Goal: Information Seeking & Learning: Learn about a topic

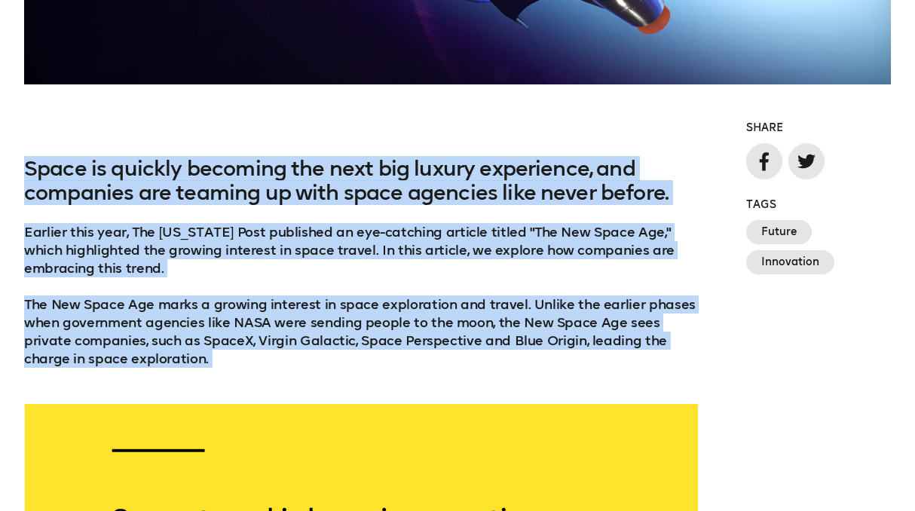
click at [499, 280] on div "Space is quickly becoming the next big luxury experience, and companies are tea…" at bounding box center [361, 262] width 674 height 211
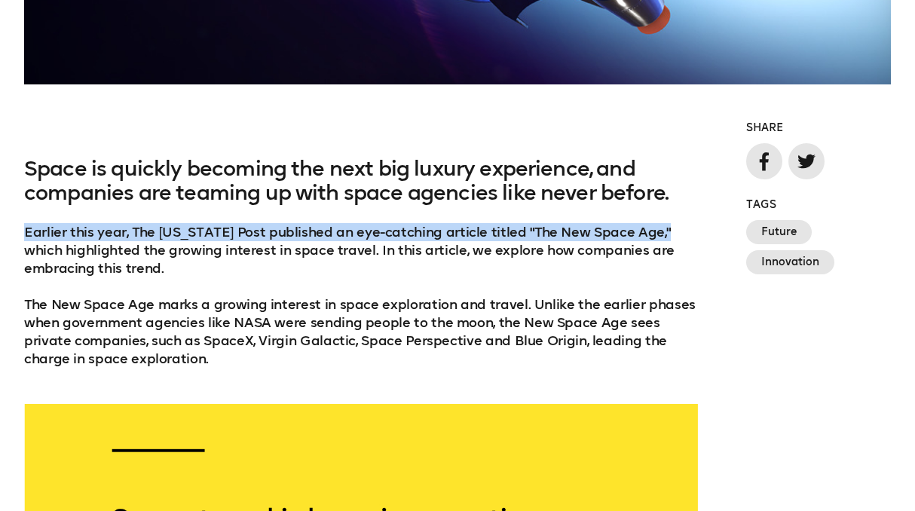
drag, startPoint x: 24, startPoint y: 230, endPoint x: 672, endPoint y: 235, distance: 647.6
click at [672, 235] on p "Earlier this year, The [US_STATE] Post published an eye-catching article titled…" at bounding box center [361, 250] width 674 height 54
copy p "Earlier this year, The [US_STATE] Post published an eye-catching article titled…"
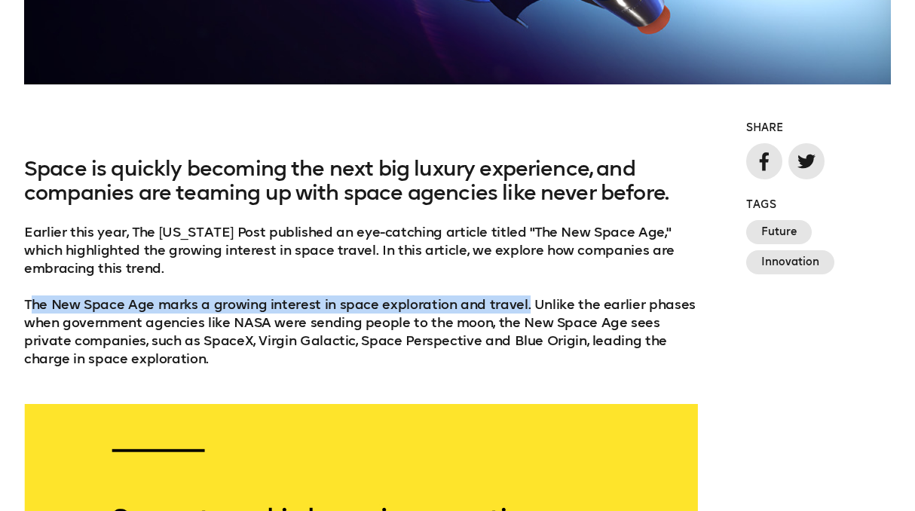
drag, startPoint x: 29, startPoint y: 305, endPoint x: 520, endPoint y: 301, distance: 491.5
click at [520, 301] on p "The New Space Age marks a growing interest in space exploration and travel. Unl…" at bounding box center [361, 332] width 674 height 72
copy p "he New Space Age marks a growing interest in space exploration and travel."
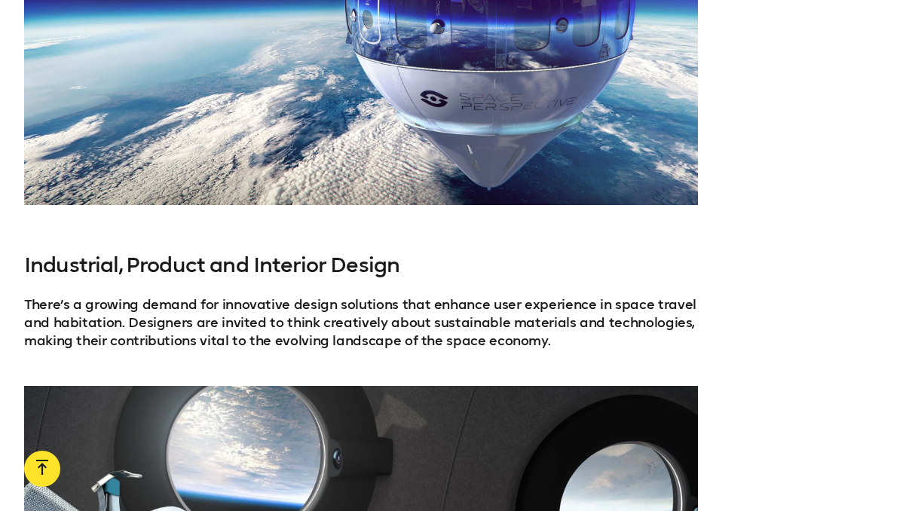
scroll to position [4851, 0]
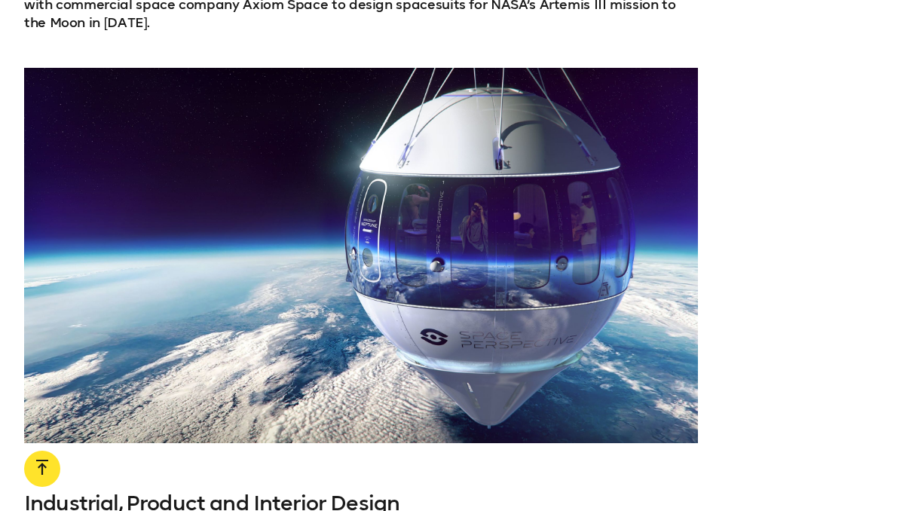
drag, startPoint x: 175, startPoint y: 260, endPoint x: 43, endPoint y: 115, distance: 195.8
click at [43, 115] on div at bounding box center [361, 255] width 674 height 375
drag, startPoint x: 87, startPoint y: 133, endPoint x: 2, endPoint y: 152, distance: 87.1
click at [2, 152] on div at bounding box center [457, 255] width 915 height 375
drag, startPoint x: 124, startPoint y: 132, endPoint x: 556, endPoint y: 124, distance: 432.8
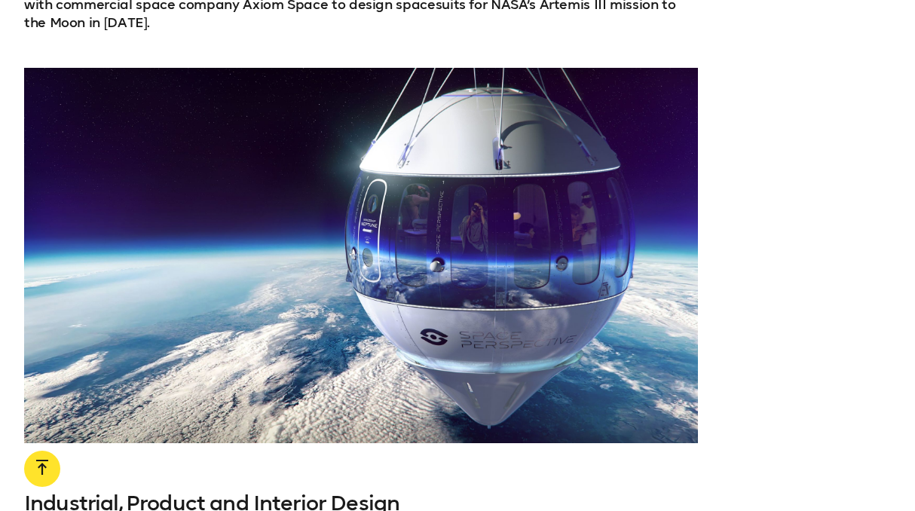
click at [564, 124] on div at bounding box center [361, 255] width 674 height 375
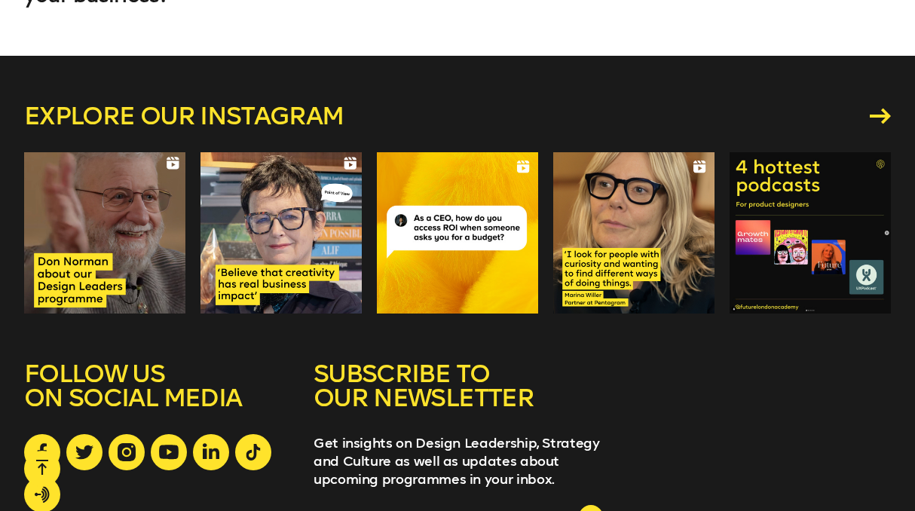
scroll to position [8080, 0]
